Goal: Information Seeking & Learning: Learn about a topic

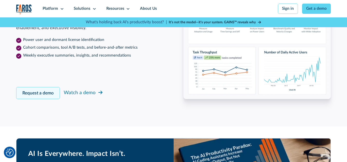
drag, startPoint x: 29, startPoint y: 103, endPoint x: 33, endPoint y: 105, distance: 4.6
click at [29, 99] on link "Request a demo" at bounding box center [38, 93] width 44 height 12
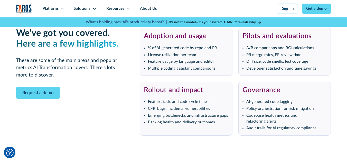
scroll to position [1038, 0]
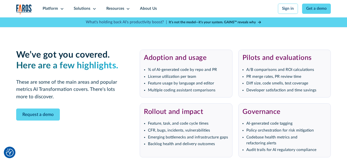
click at [203, 21] on strong "It’s not the model—it’s your system. GAINS™ reveals why" at bounding box center [212, 23] width 87 height 4
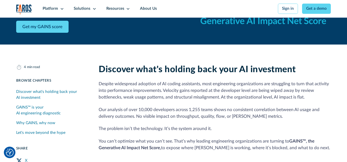
scroll to position [103, 0]
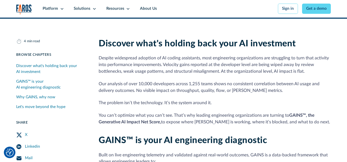
click at [30, 99] on div "Why GAINS, why now" at bounding box center [35, 98] width 39 height 6
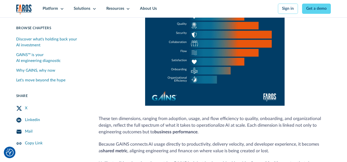
scroll to position [393, 0]
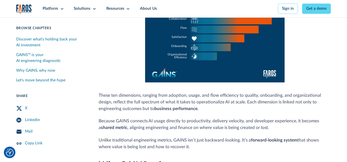
drag, startPoint x: 10, startPoint y: 152, endPoint x: 13, endPoint y: 149, distance: 4.2
click at [10, 152] on img "Cookie Settings" at bounding box center [10, 153] width 8 height 8
